Goal: Task Accomplishment & Management: Use online tool/utility

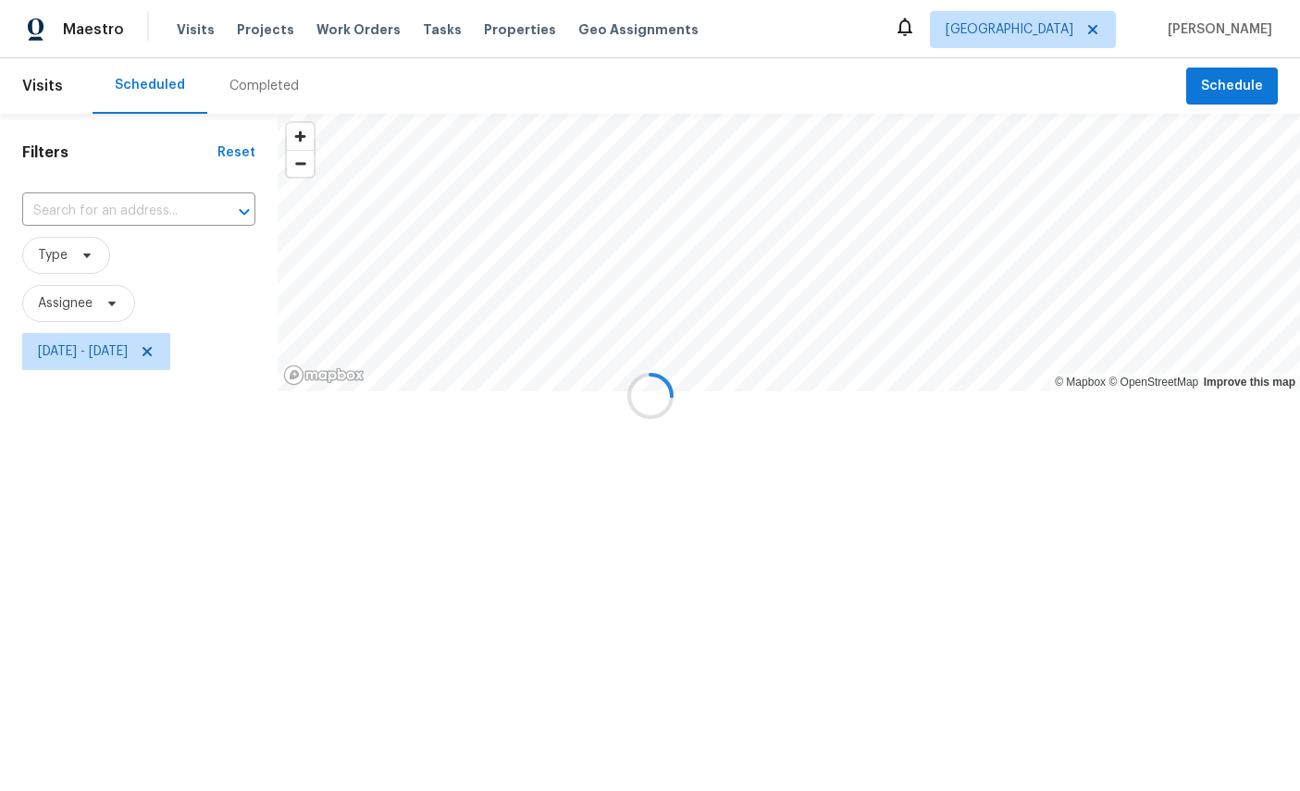
scroll to position [84, 0]
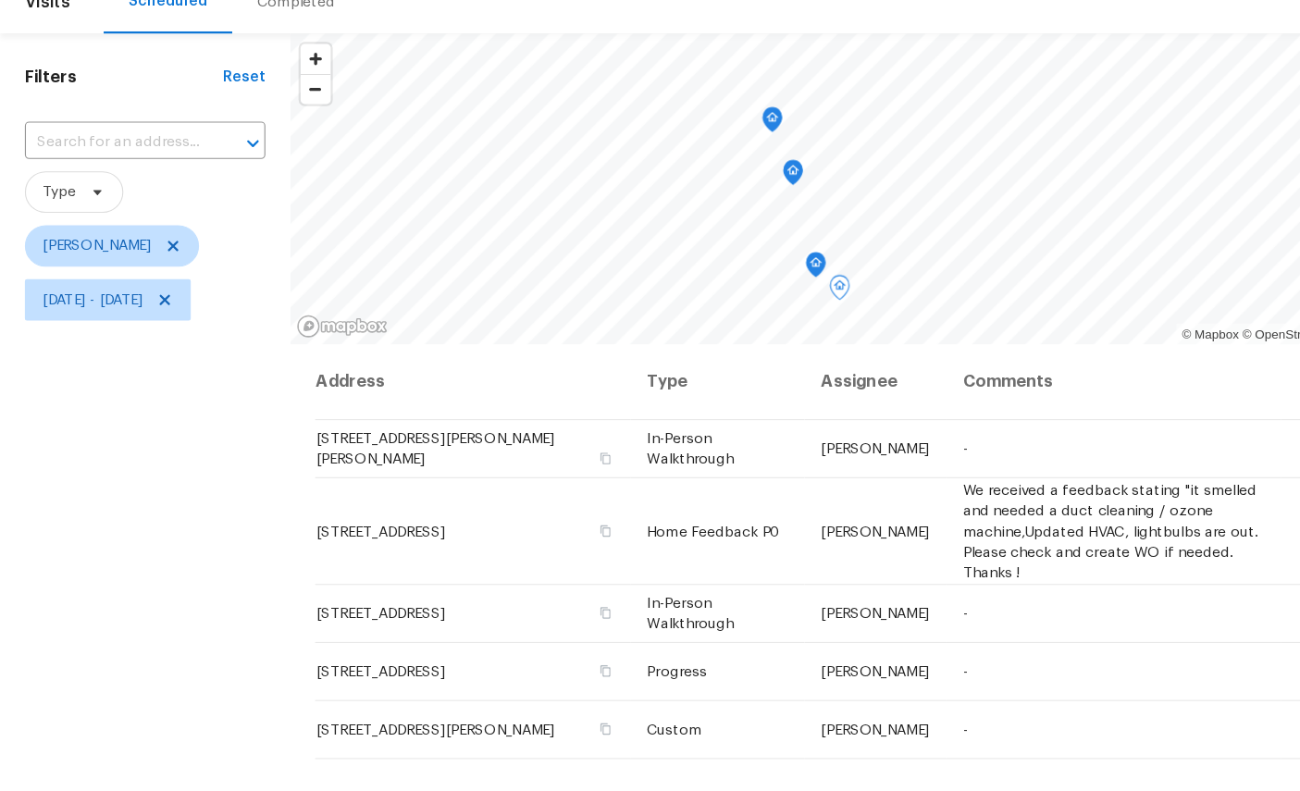
click at [709, 237] on icon "Map marker" at bounding box center [708, 238] width 2 height 3
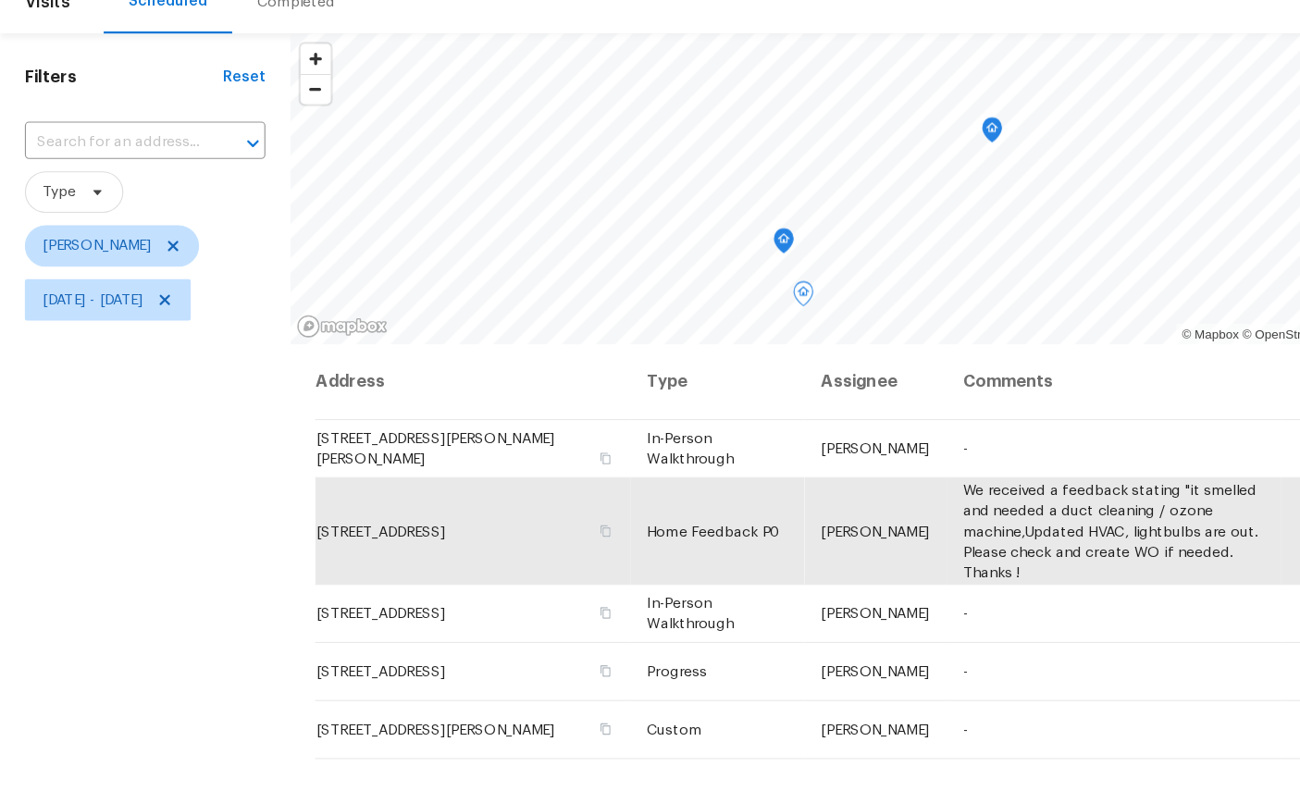
click at [708, 289] on icon "Map marker" at bounding box center [699, 299] width 17 height 21
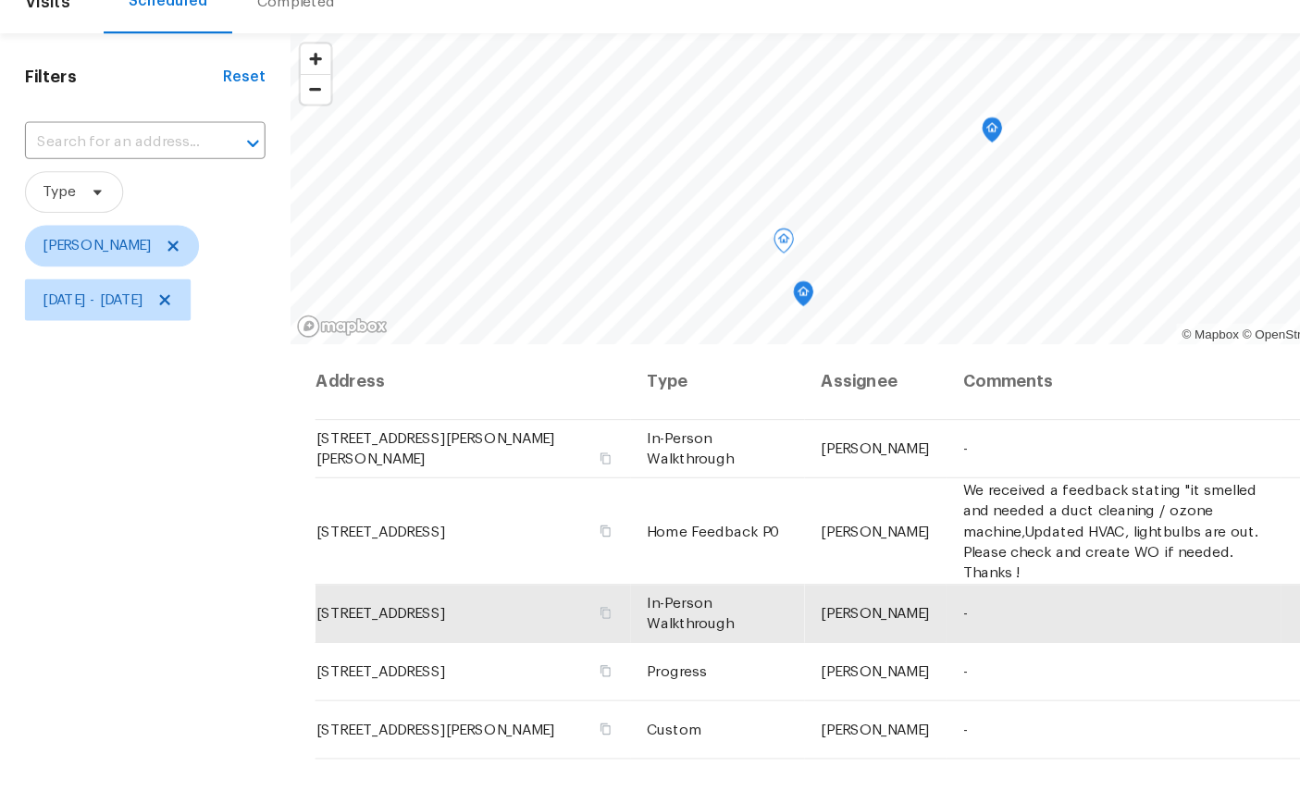
click at [726, 336] on icon "Map marker" at bounding box center [717, 346] width 17 height 21
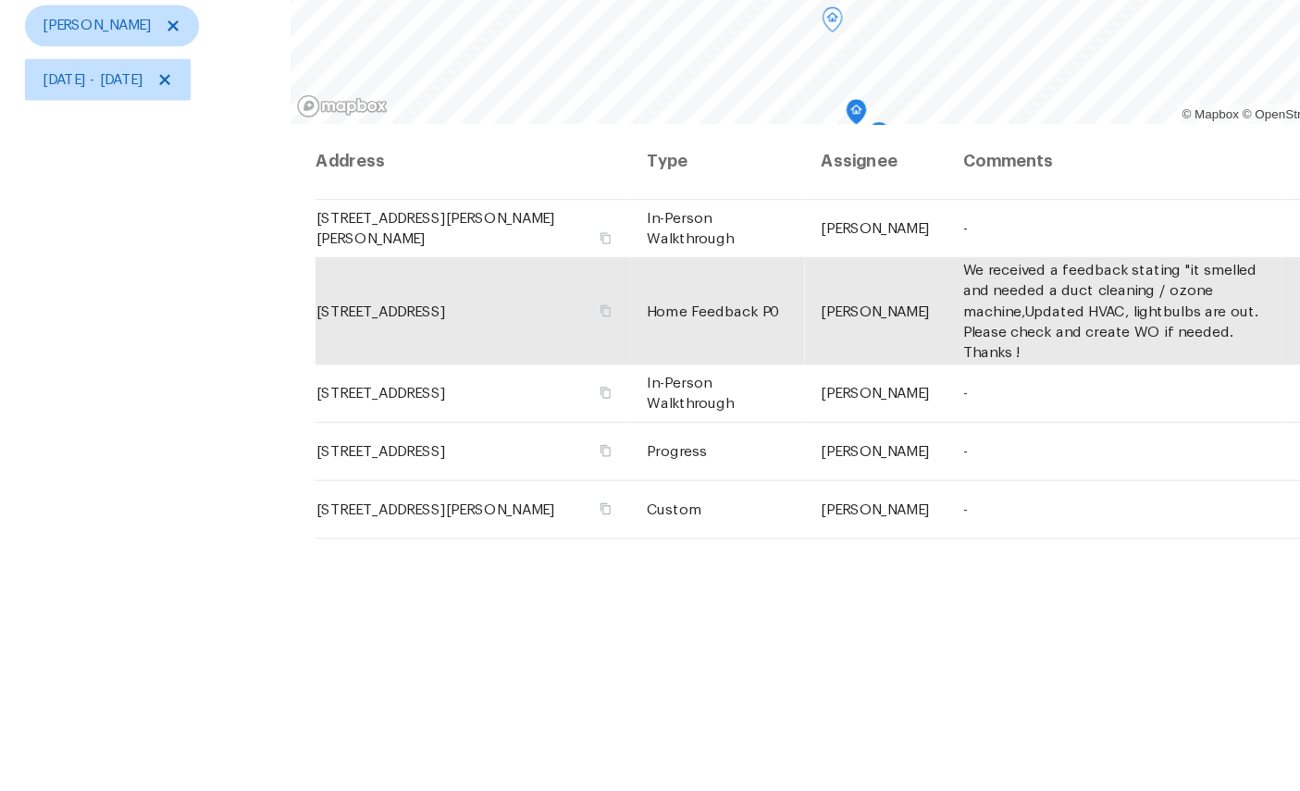
scroll to position [197, 0]
click at [676, 666] on div "Address Type Assignee Comments Scheduled Date ↑ 179 Prince Albert Ave, Saint Jo…" at bounding box center [779, 510] width 1041 height 633
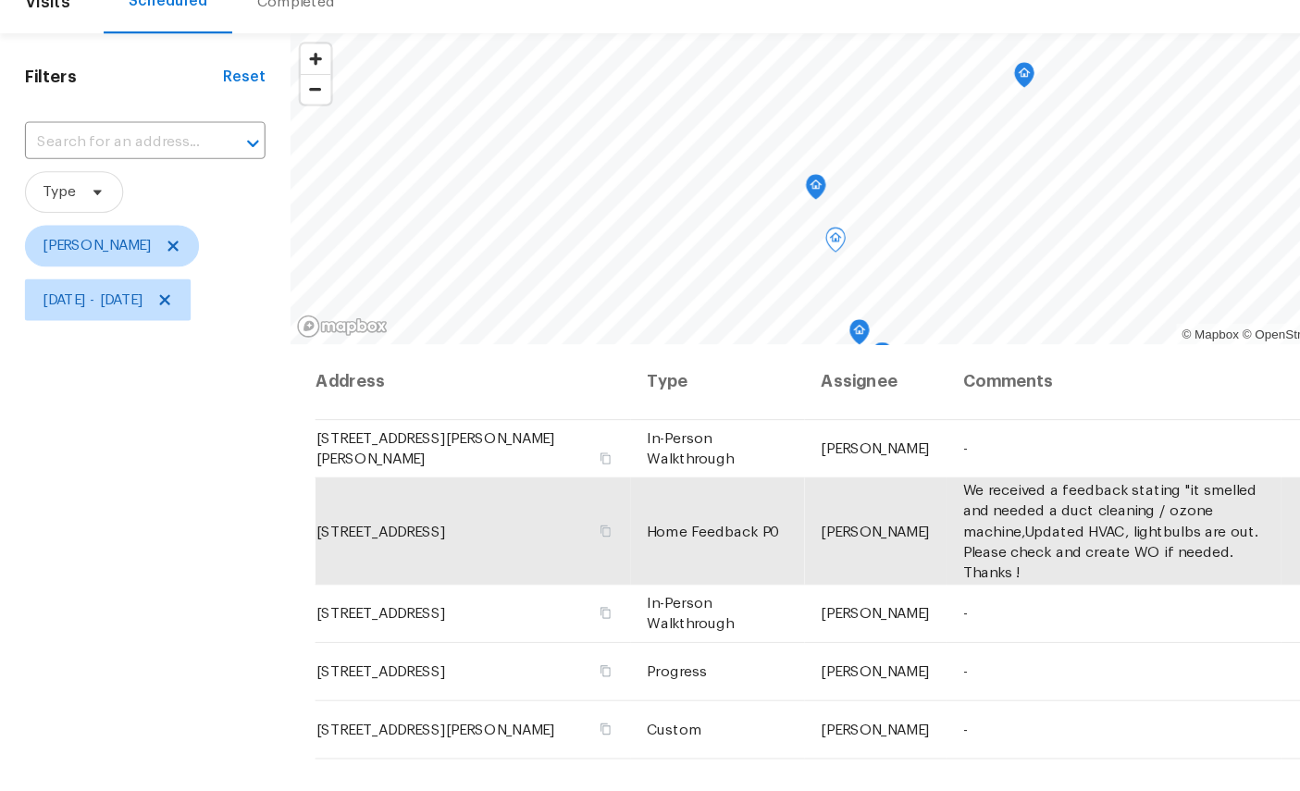
scroll to position [0, 0]
click at [923, 141] on icon "Map marker" at bounding box center [914, 151] width 17 height 21
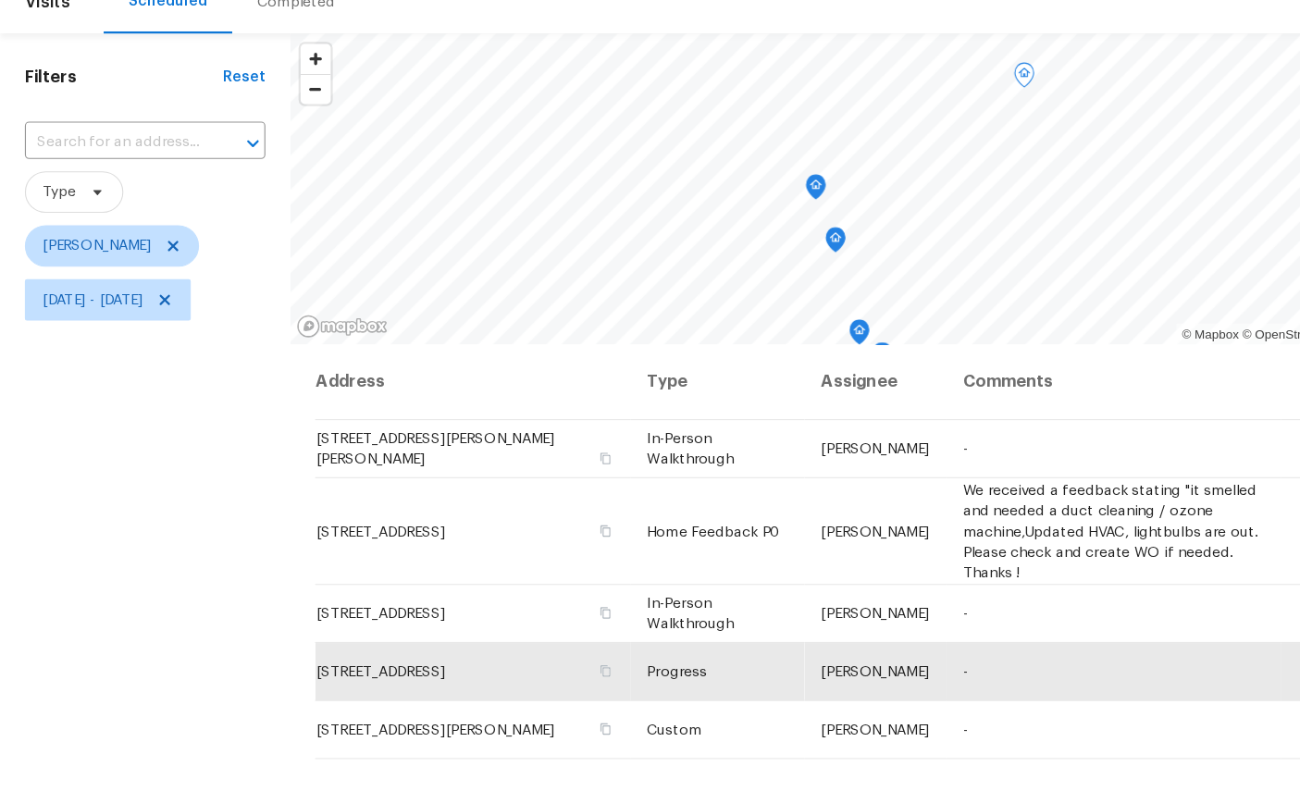
click at [768, 391] on th "Assignee" at bounding box center [781, 425] width 127 height 68
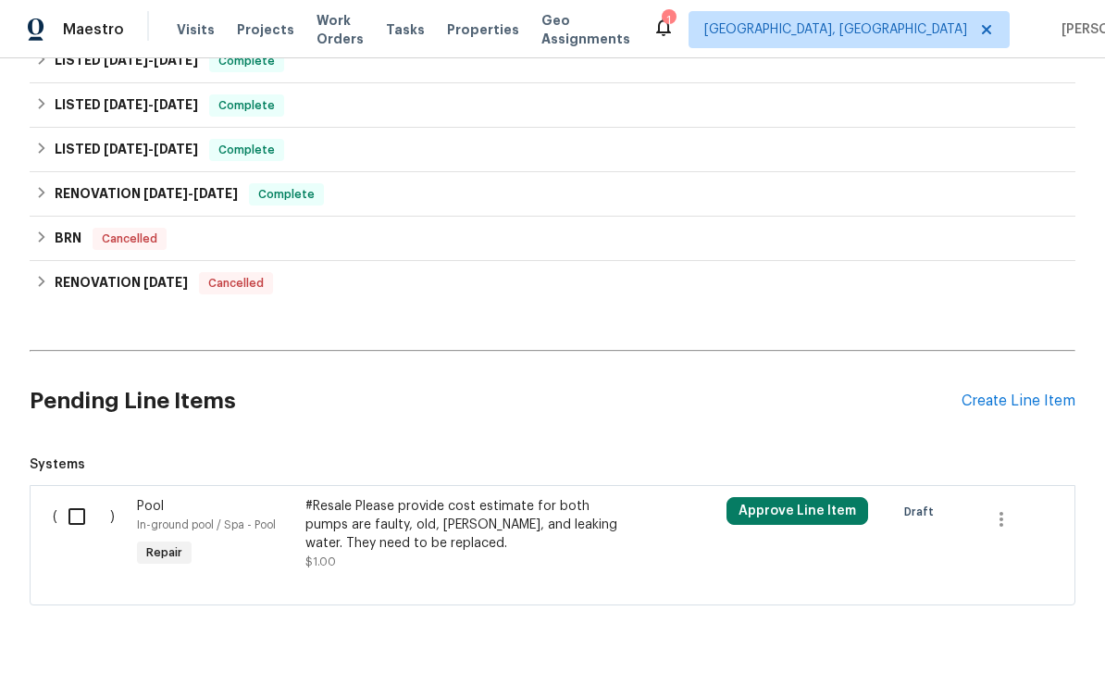
scroll to position [919, 0]
click at [999, 509] on icon "button" at bounding box center [1001, 520] width 22 height 22
click at [1019, 455] on li "Cancel" at bounding box center [1014, 460] width 71 height 31
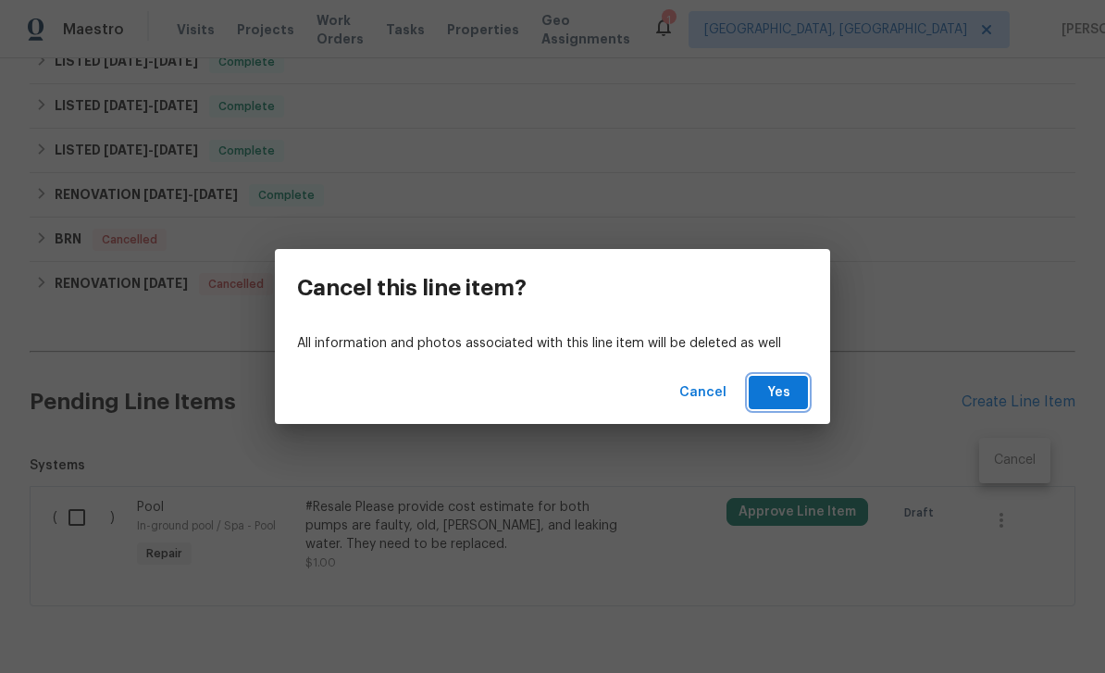
click at [784, 391] on span "Yes" at bounding box center [778, 392] width 30 height 23
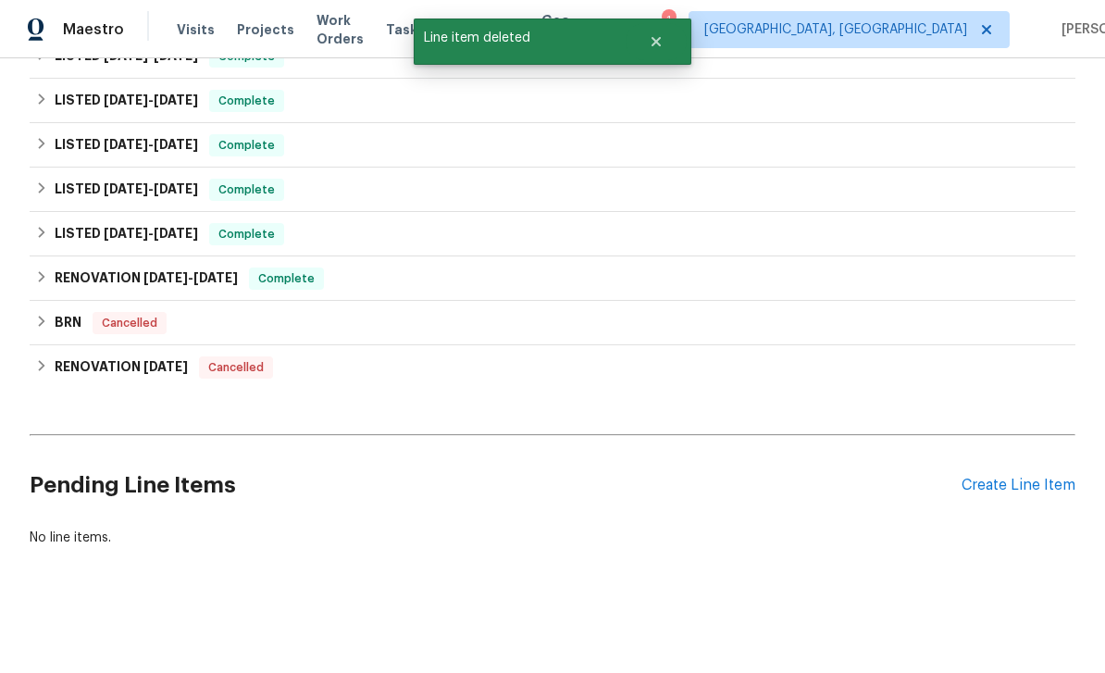
scroll to position [776, 0]
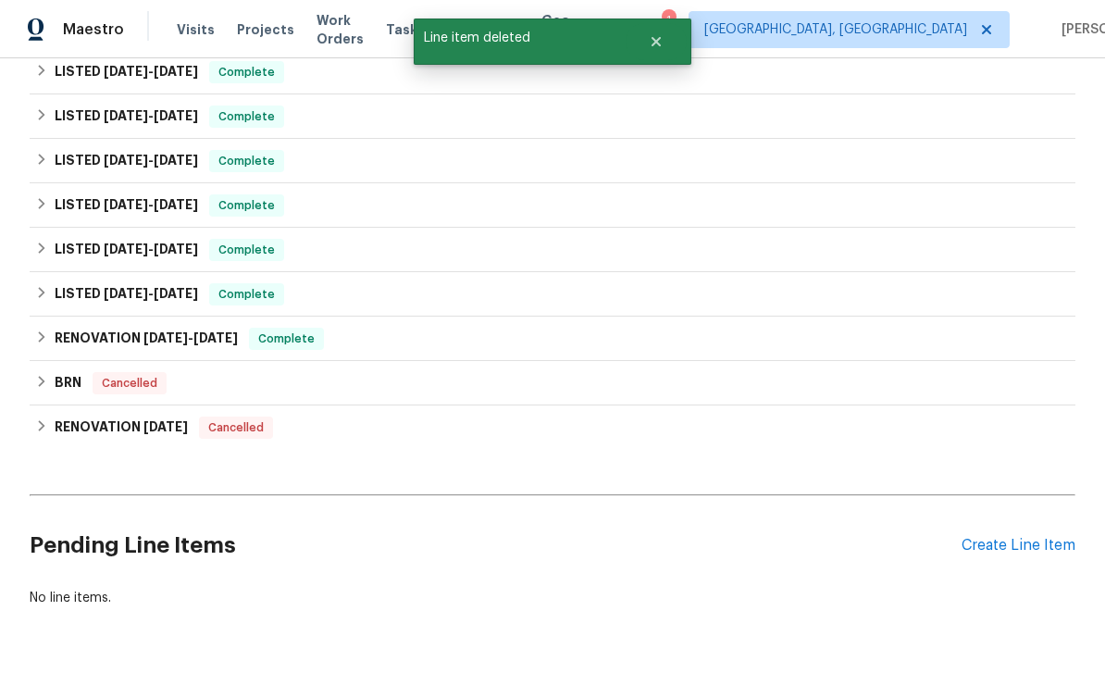
click at [1022, 537] on div "Create Line Item" at bounding box center [1019, 546] width 114 height 18
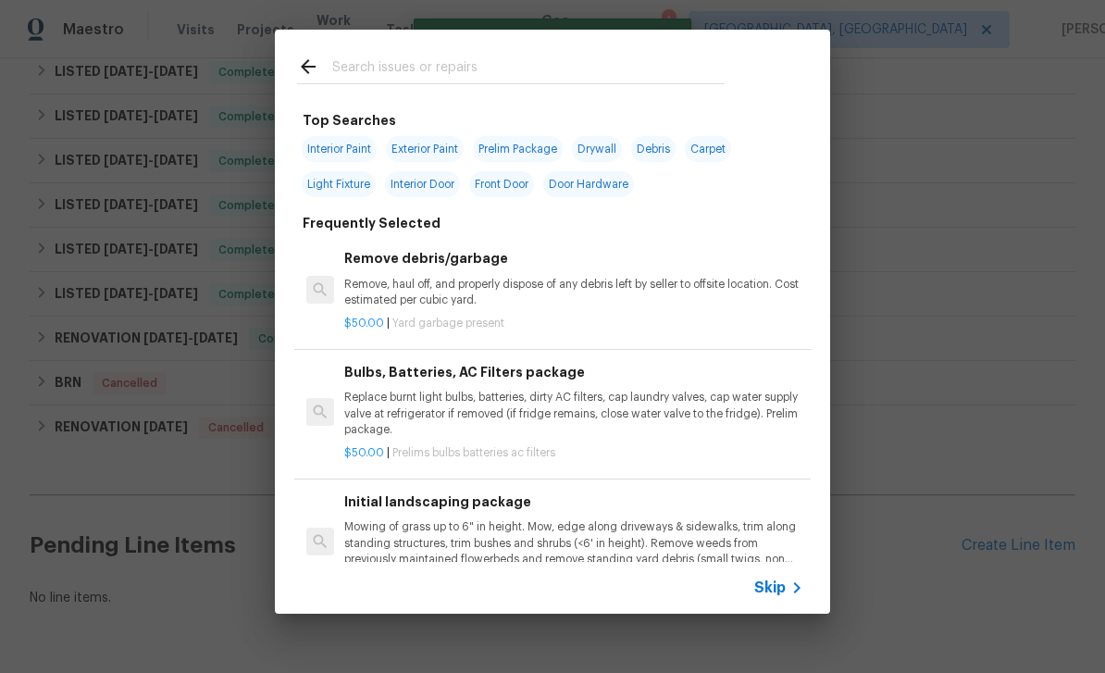
click at [457, 61] on input "text" at bounding box center [528, 70] width 392 height 28
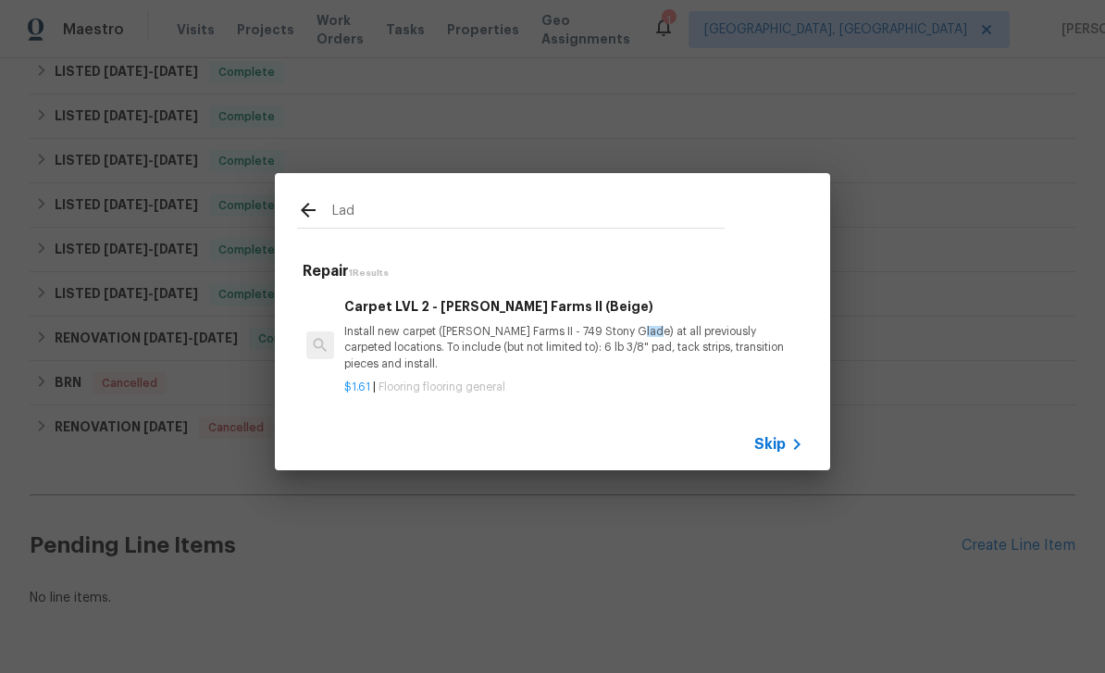
type input "[PERSON_NAME]"
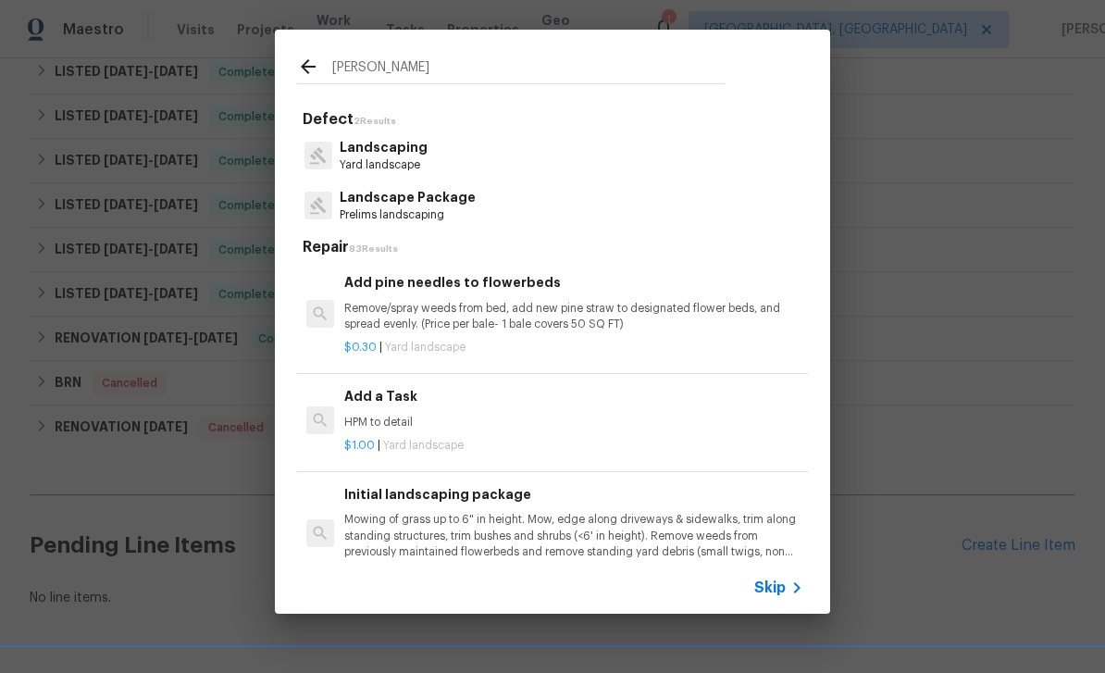
click at [389, 155] on p "Landscaping" at bounding box center [384, 147] width 88 height 19
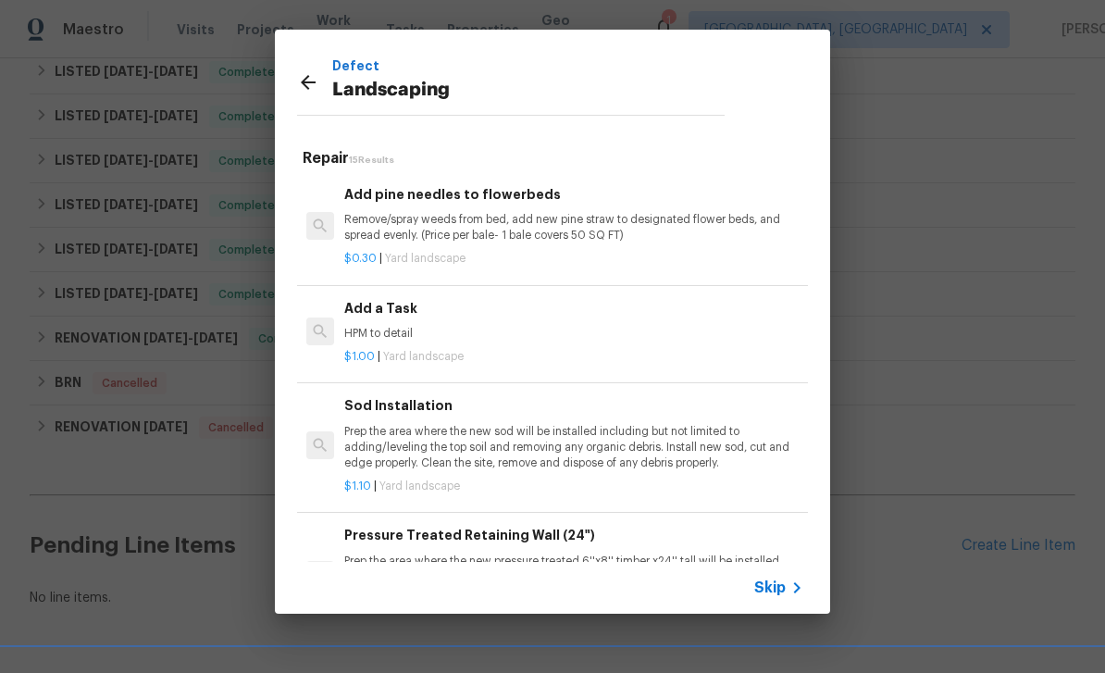
scroll to position [0, 0]
click at [558, 329] on p "HPM to detail" at bounding box center [573, 334] width 459 height 16
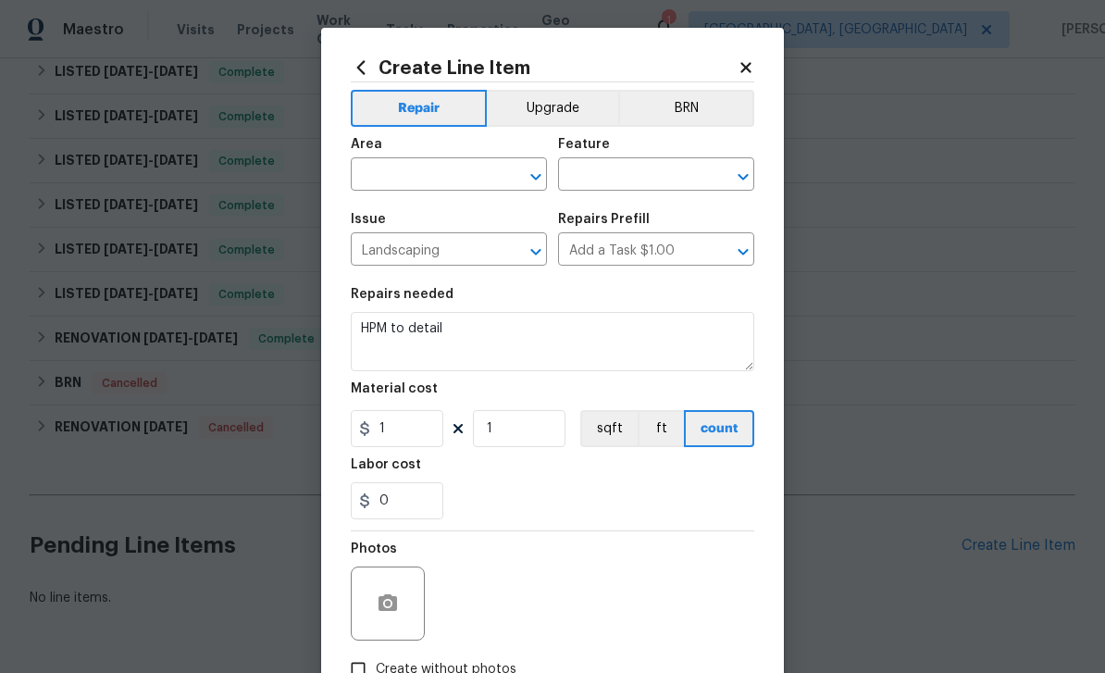
click at [391, 167] on input "text" at bounding box center [423, 176] width 144 height 29
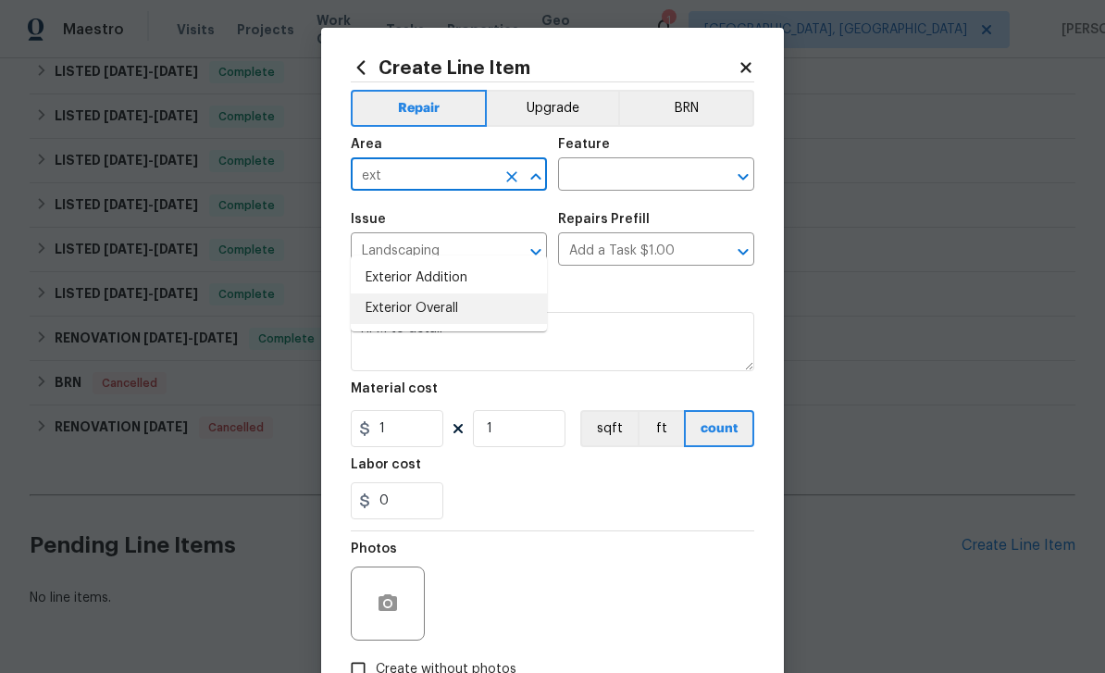
click at [426, 293] on li "Exterior Overall" at bounding box center [449, 308] width 196 height 31
type input "Exterior Overall"
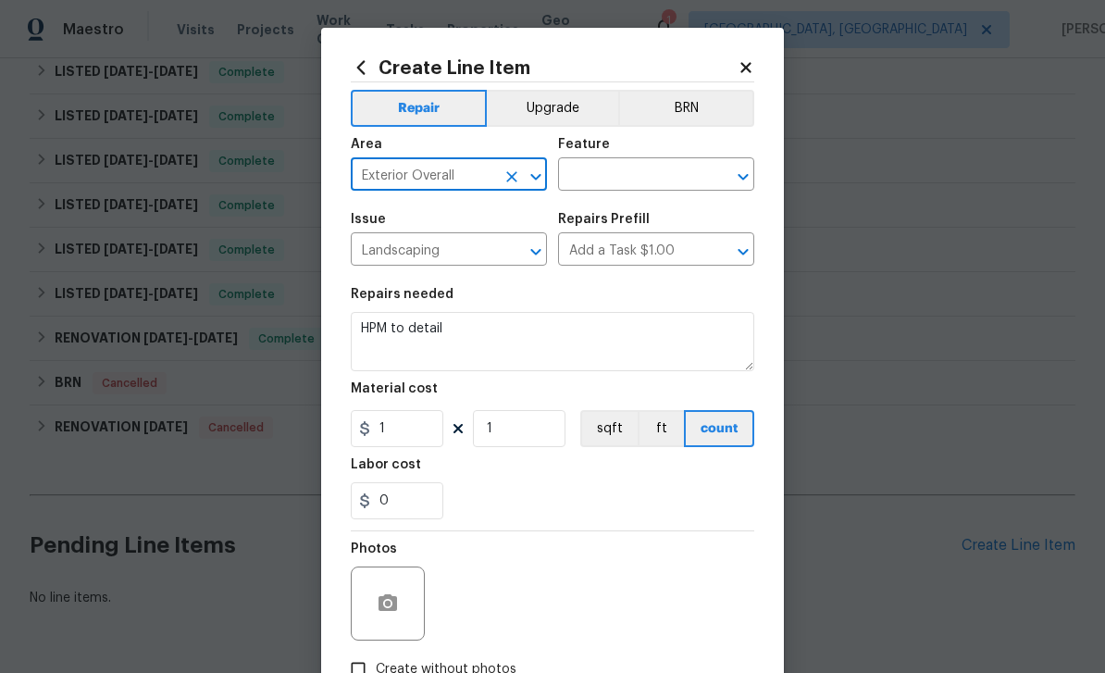
click at [646, 183] on input "text" at bounding box center [630, 176] width 144 height 29
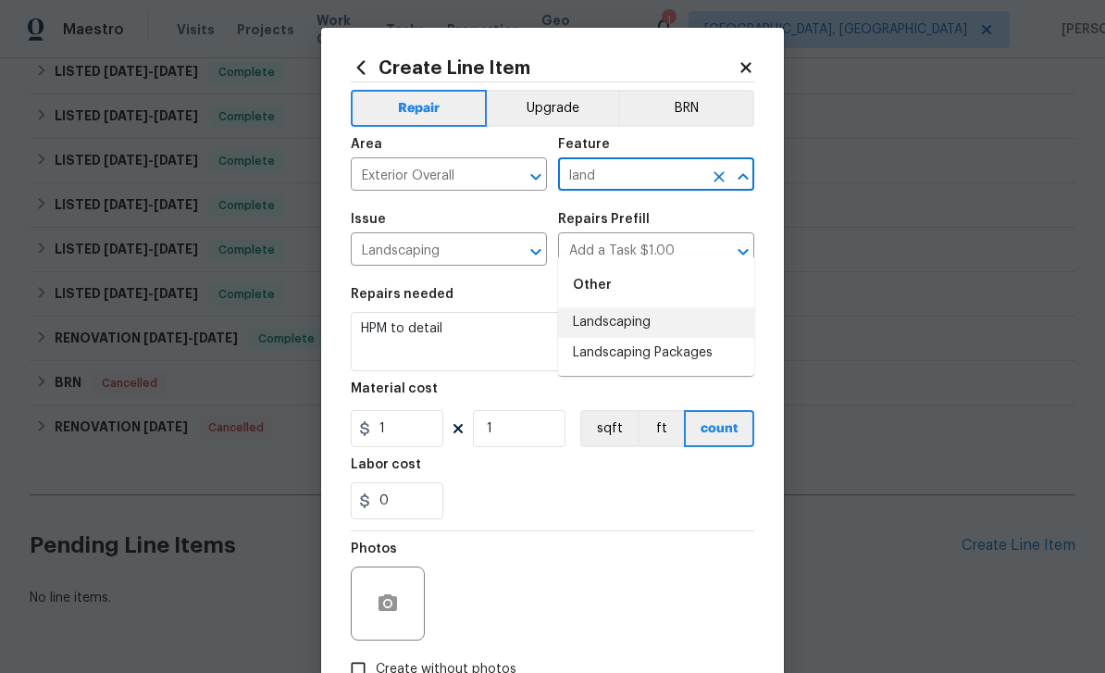
click at [633, 307] on li "Landscaping" at bounding box center [656, 322] width 196 height 31
type input "Landscaping"
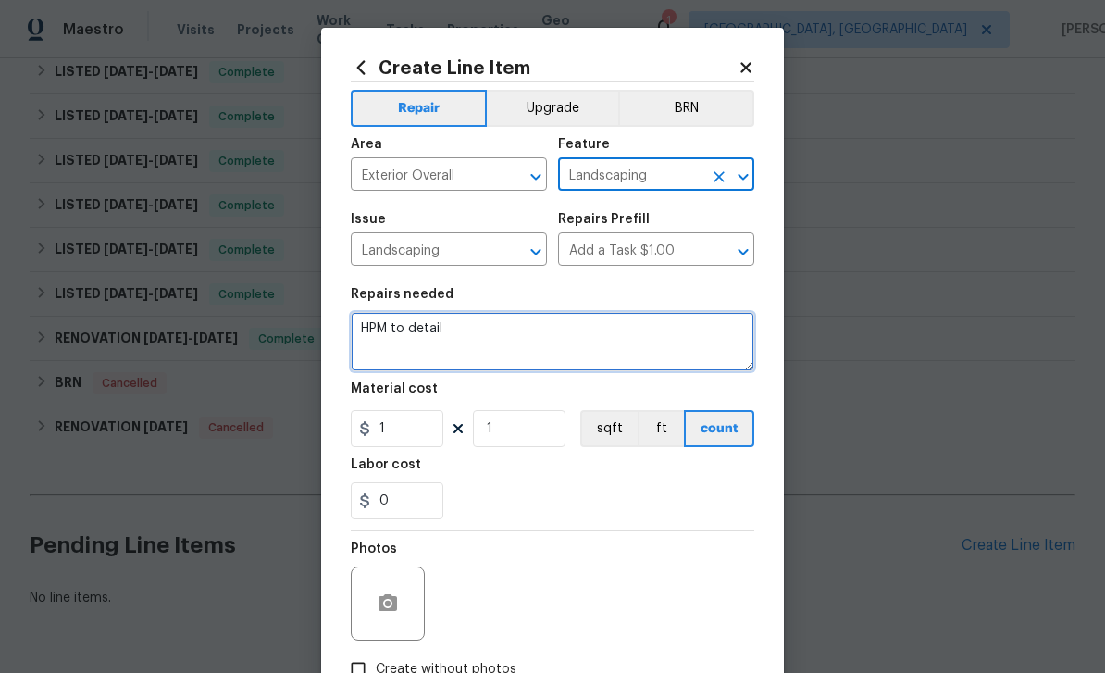
click at [516, 332] on textarea "HPM to detail" at bounding box center [552, 341] width 403 height 59
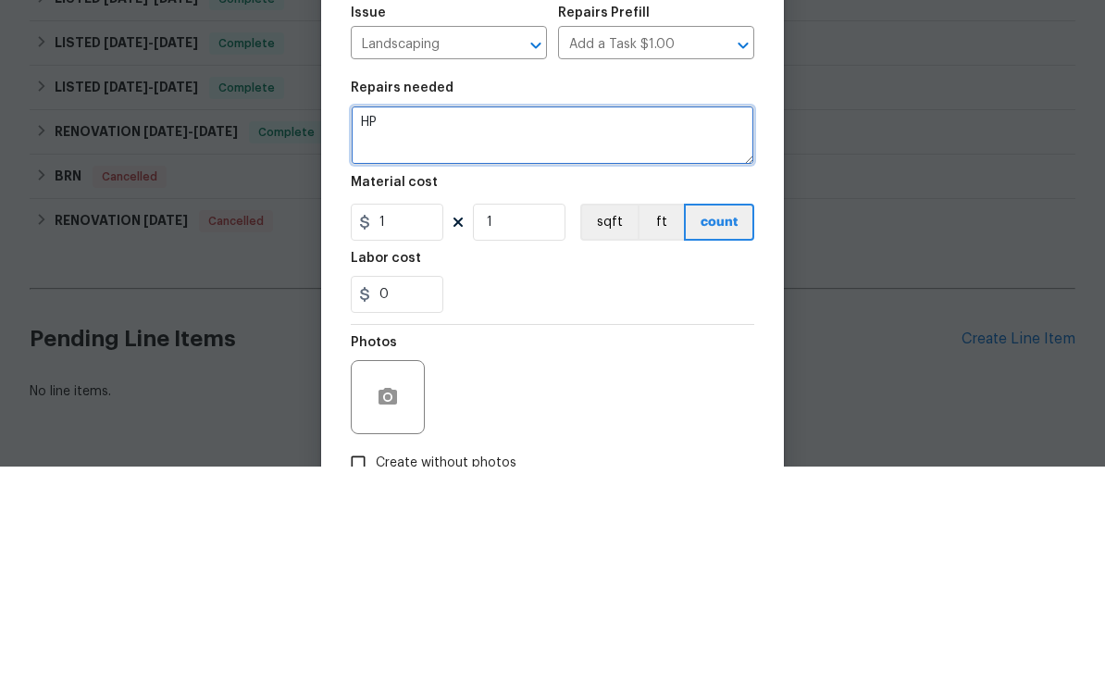
type textarea "H"
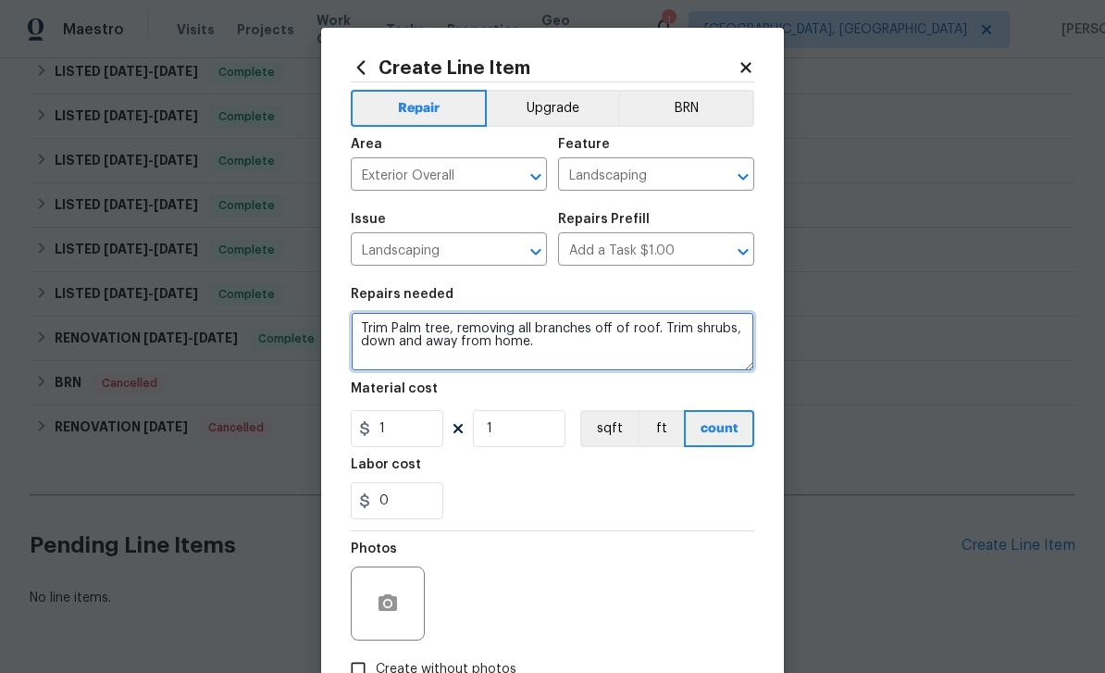
type textarea "Trim Palm tree, removing all branches off of roof. Trim shrubs, down and away f…"
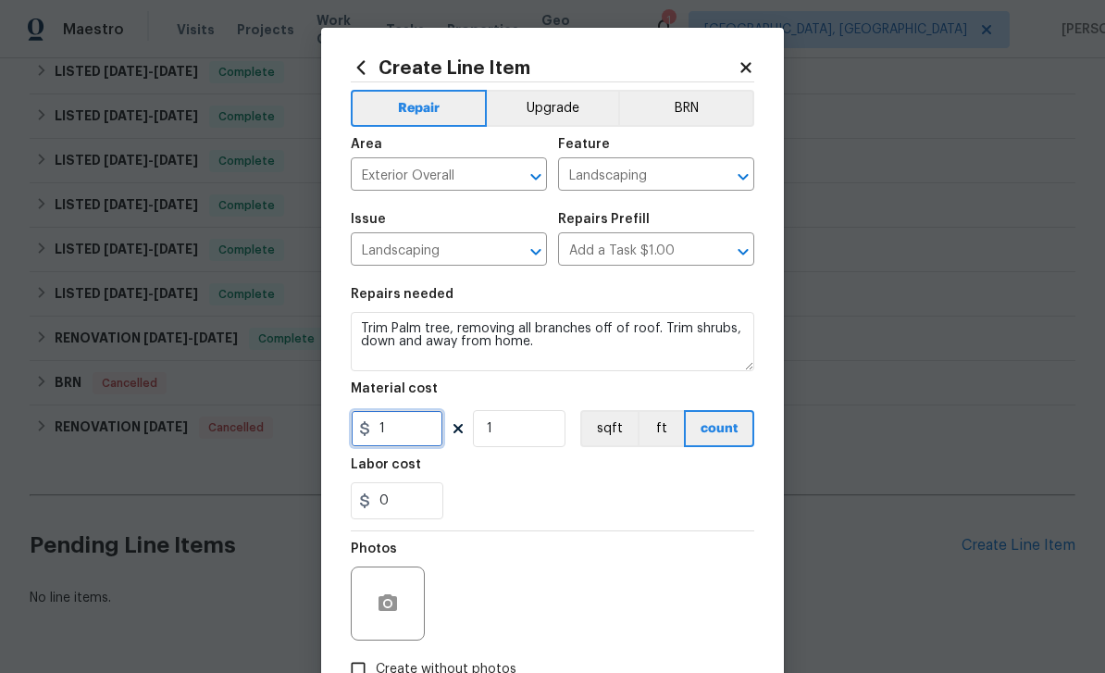
click at [420, 438] on input "1" at bounding box center [397, 428] width 93 height 37
type input "400"
click at [408, 594] on div at bounding box center [388, 603] width 74 height 74
click at [392, 591] on button "button" at bounding box center [388, 603] width 44 height 44
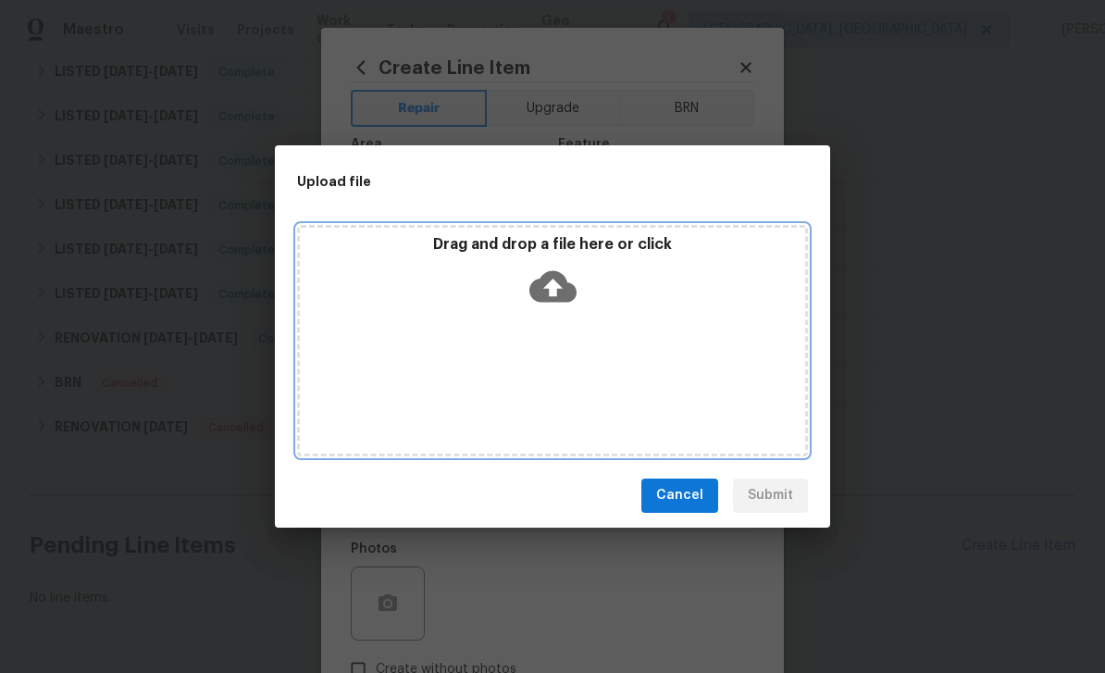
click at [561, 287] on icon at bounding box center [552, 286] width 47 height 47
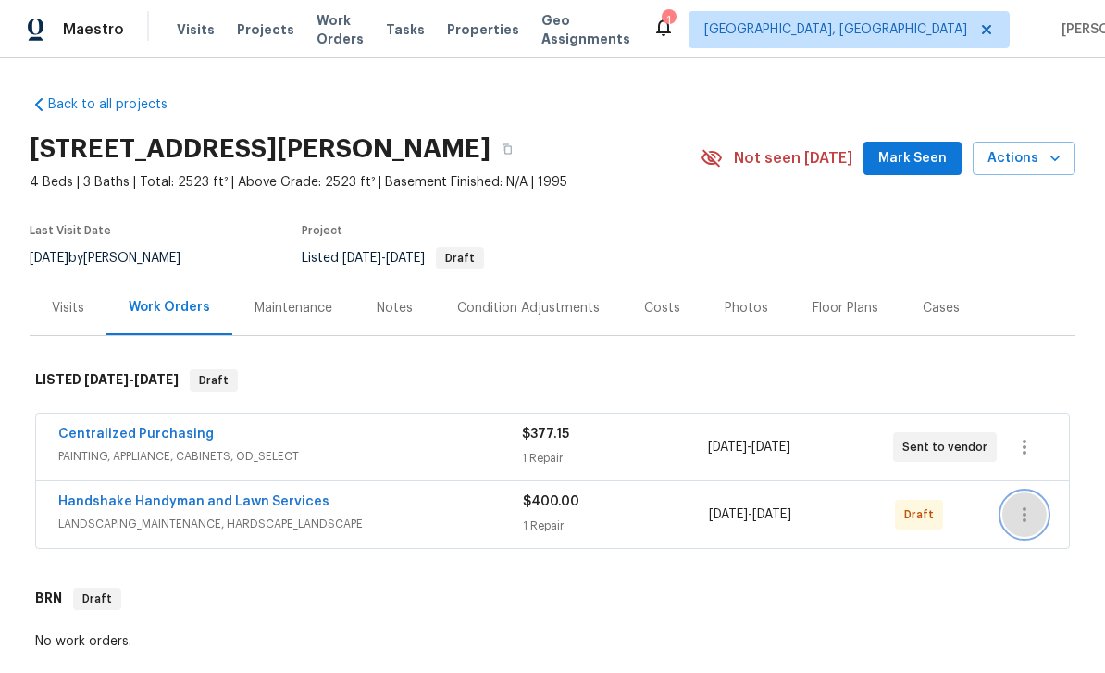
click at [1029, 508] on icon "button" at bounding box center [1024, 514] width 22 height 22
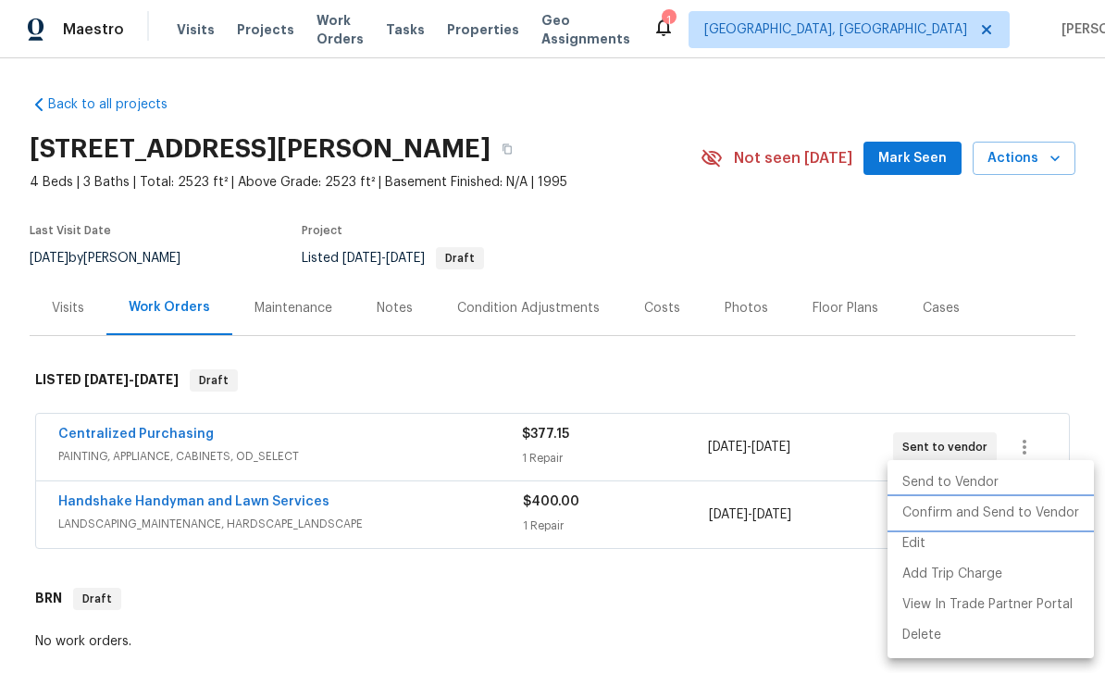
click at [1024, 514] on li "Confirm and Send to Vendor" at bounding box center [990, 513] width 206 height 31
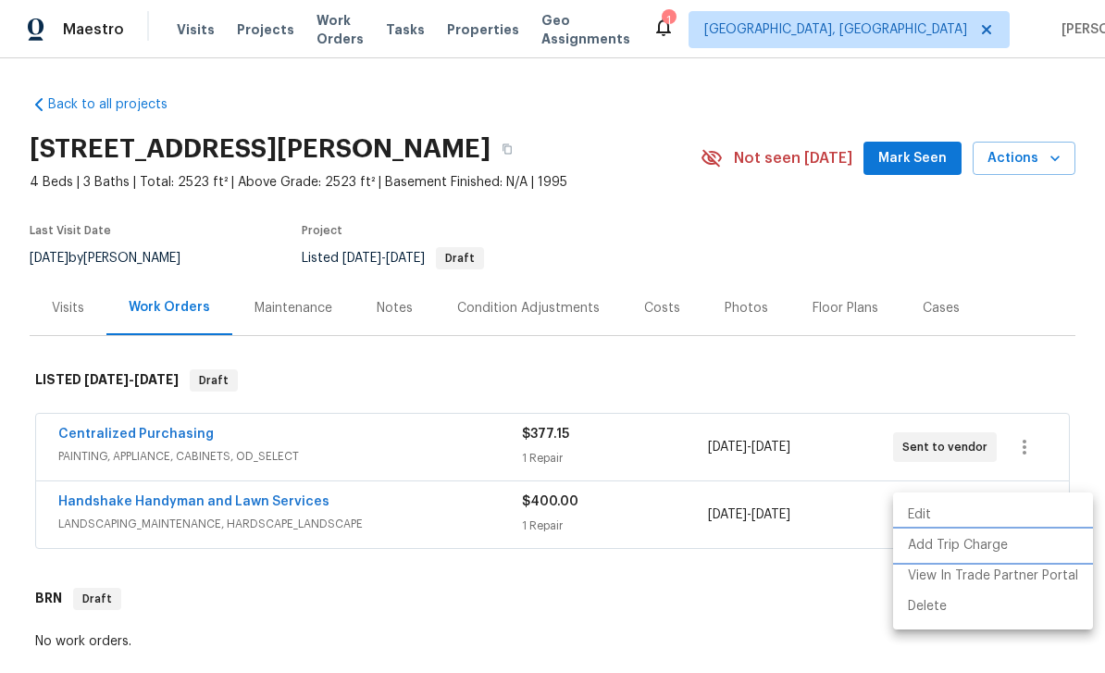
click at [1049, 532] on li "Add Trip Charge" at bounding box center [993, 545] width 200 height 31
